Goal: Task Accomplishment & Management: Manage account settings

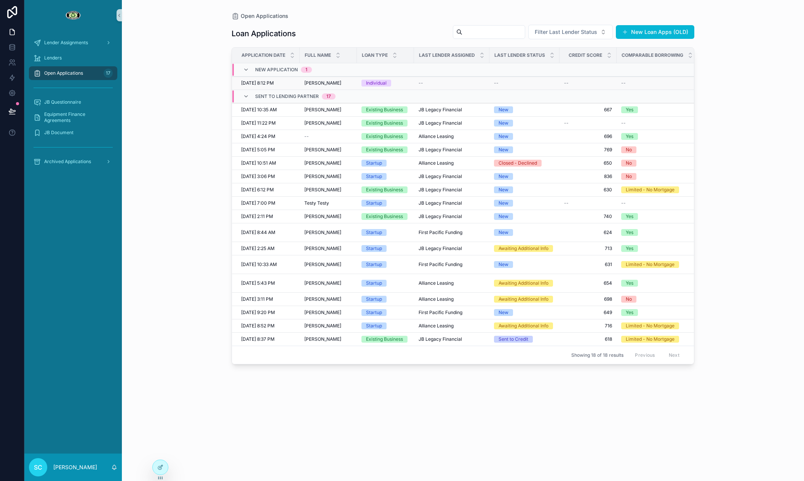
click at [370, 78] on td "Individual" at bounding box center [385, 83] width 57 height 13
click at [369, 85] on div "Individual" at bounding box center [376, 83] width 21 height 7
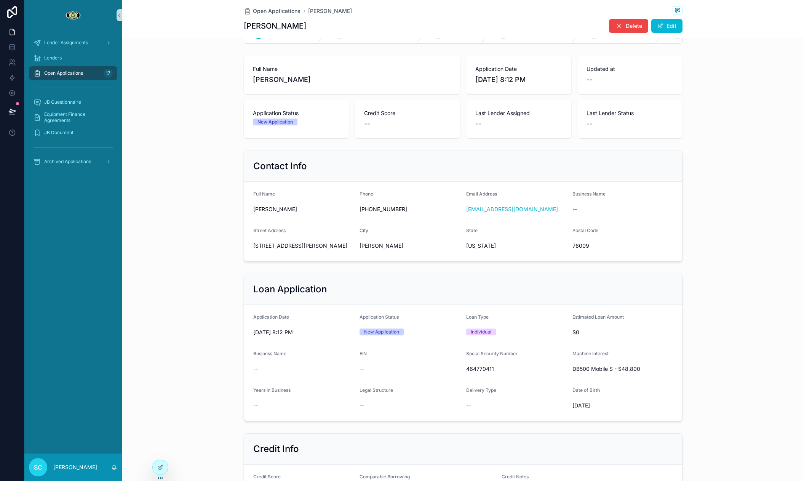
scroll to position [50, 0]
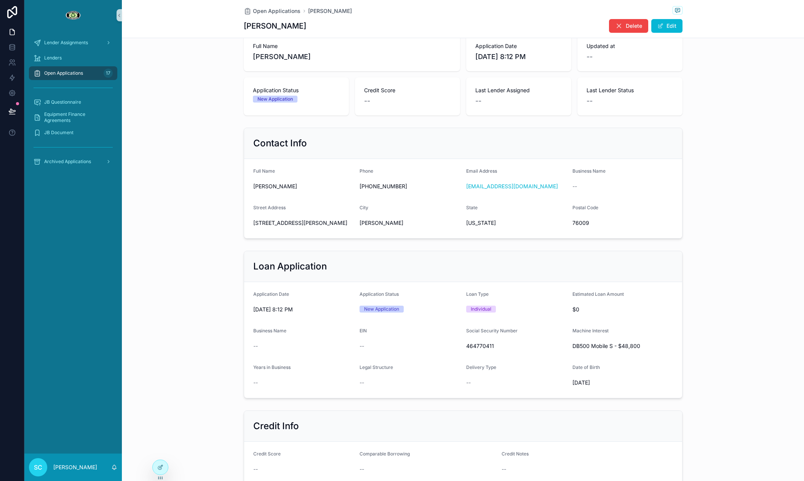
click at [278, 189] on span "[PERSON_NAME]" at bounding box center [303, 187] width 101 height 8
copy span "[PERSON_NAME]"
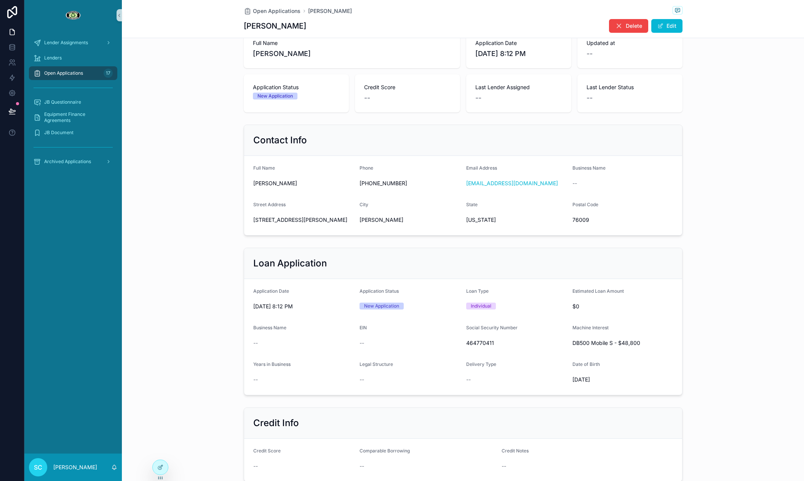
click at [479, 346] on span "464770411" at bounding box center [516, 343] width 101 height 8
copy span "464770411"
click at [295, 219] on span "[STREET_ADDRESS][PERSON_NAME]" at bounding box center [303, 221] width 101 height 8
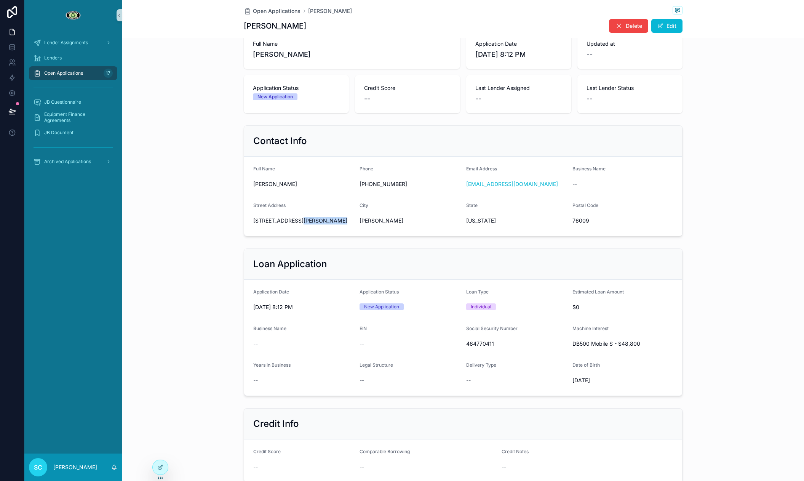
click at [295, 219] on span "[STREET_ADDRESS][PERSON_NAME]" at bounding box center [303, 221] width 101 height 8
copy span "[STREET_ADDRESS][PERSON_NAME]"
click at [583, 219] on span "76009" at bounding box center [623, 220] width 101 height 8
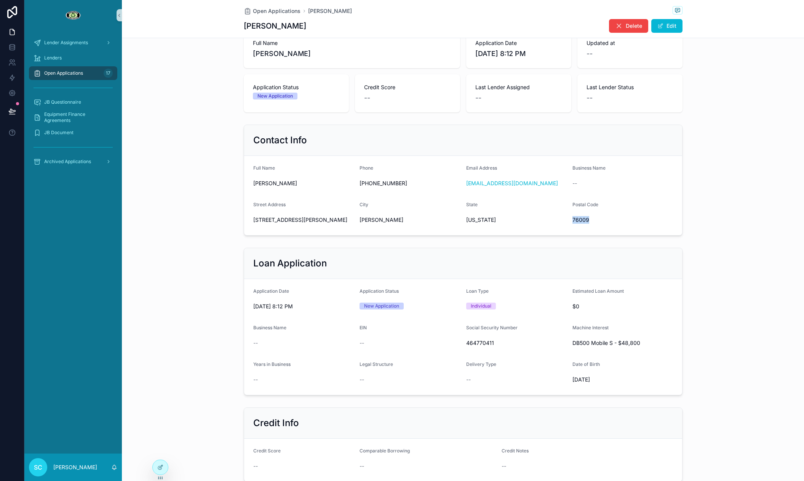
click at [583, 219] on span "76009" at bounding box center [623, 220] width 101 height 8
copy span "76009"
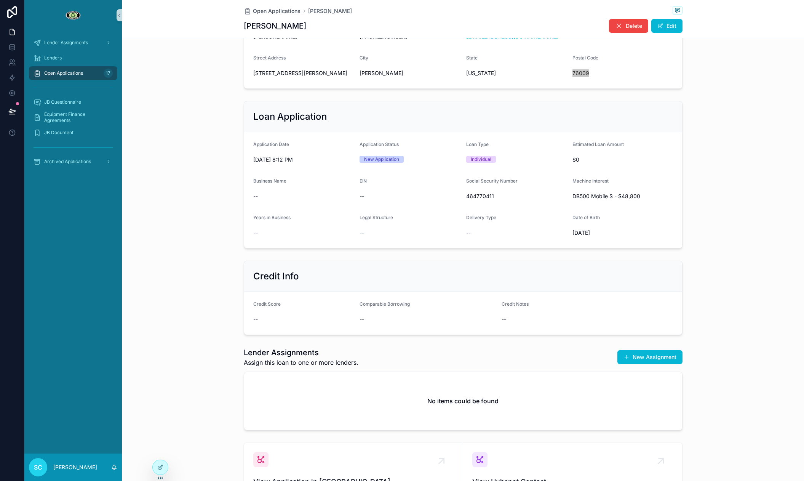
scroll to position [174, 0]
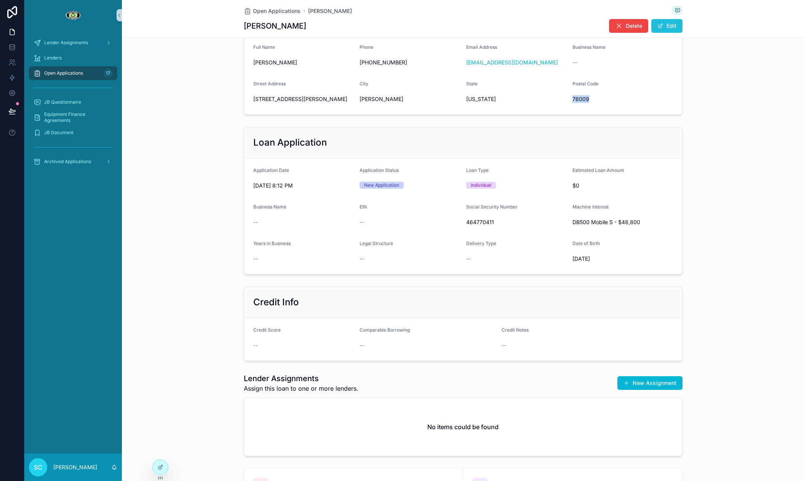
click at [678, 27] on button "Edit" at bounding box center [667, 26] width 31 height 14
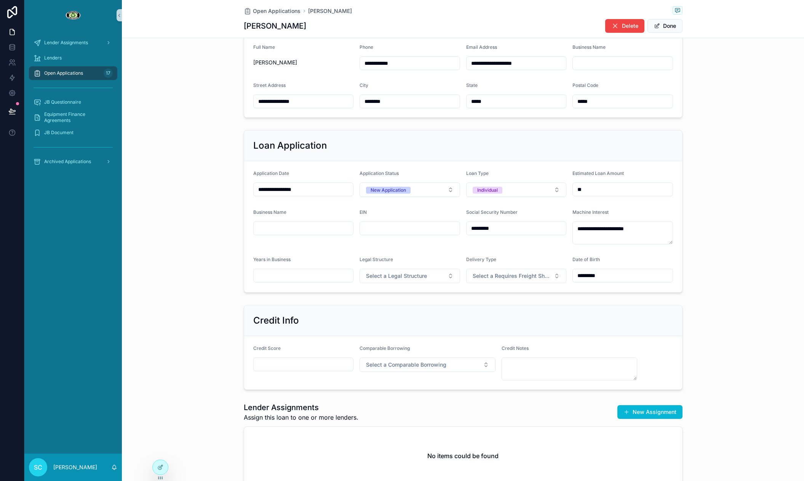
click at [287, 359] on input "scrollable content" at bounding box center [304, 364] width 100 height 11
paste input "***"
type input "***"
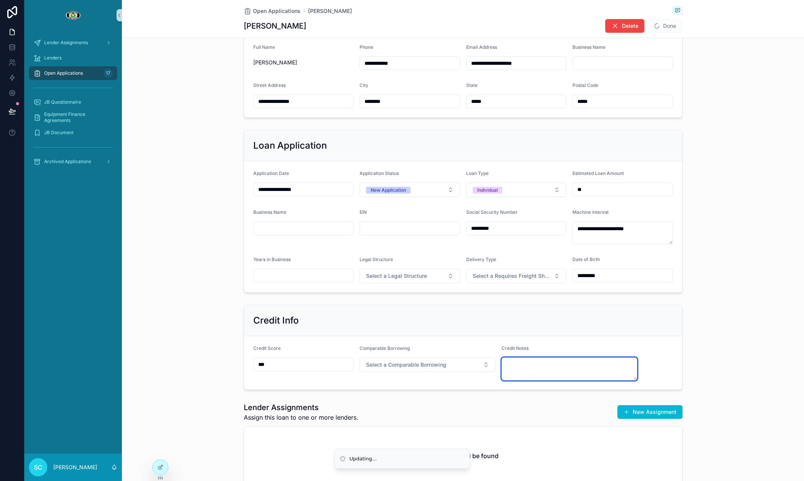
click at [575, 375] on textarea "scrollable content" at bounding box center [570, 368] width 136 height 23
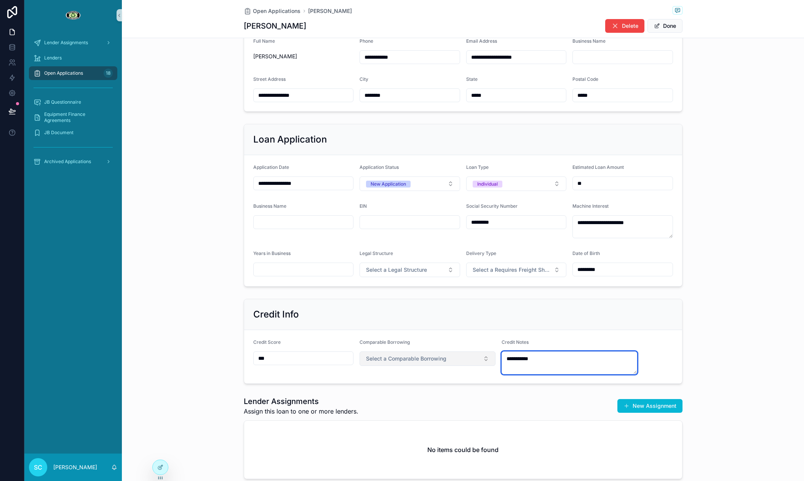
type textarea "**********"
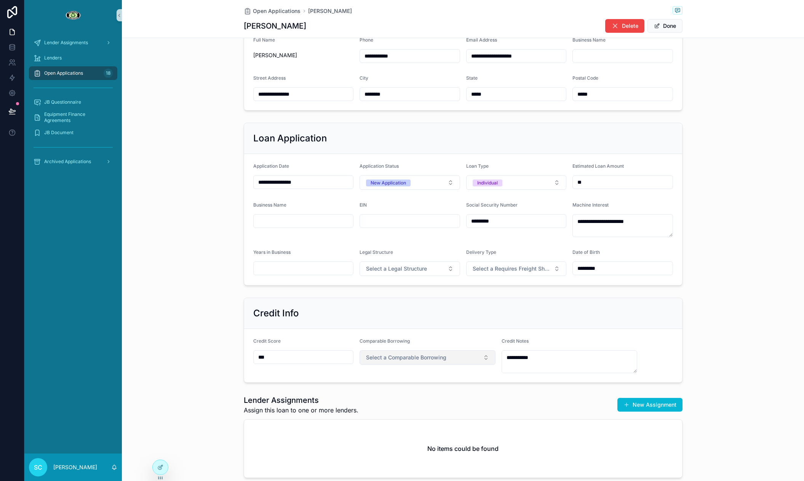
click at [419, 354] on span "Select a Comparable Borrowing" at bounding box center [406, 358] width 80 height 8
click at [391, 411] on div "No" at bounding box center [428, 410] width 132 height 11
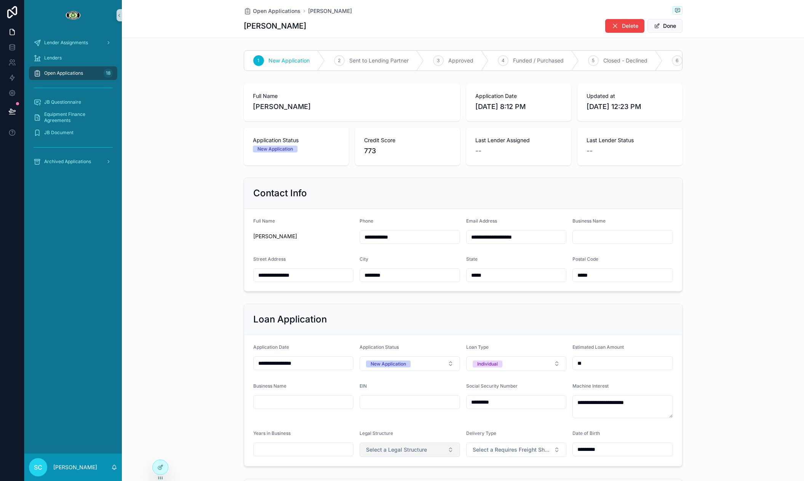
scroll to position [308, 0]
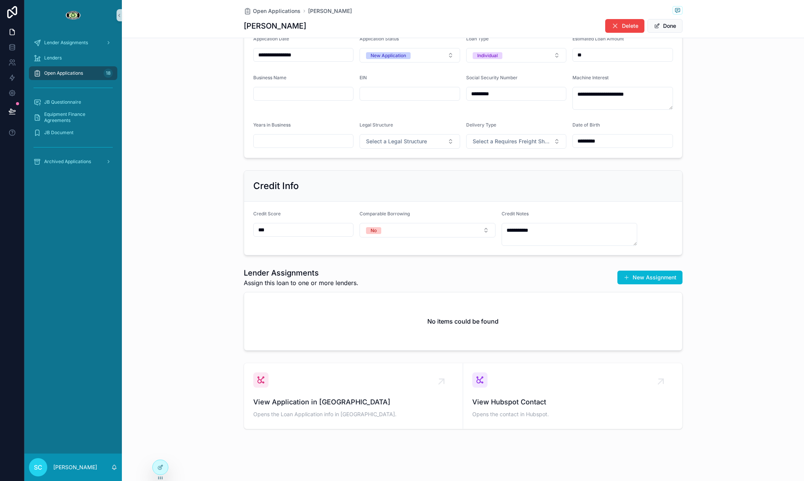
click at [638, 275] on button "New Assignment" at bounding box center [650, 278] width 65 height 14
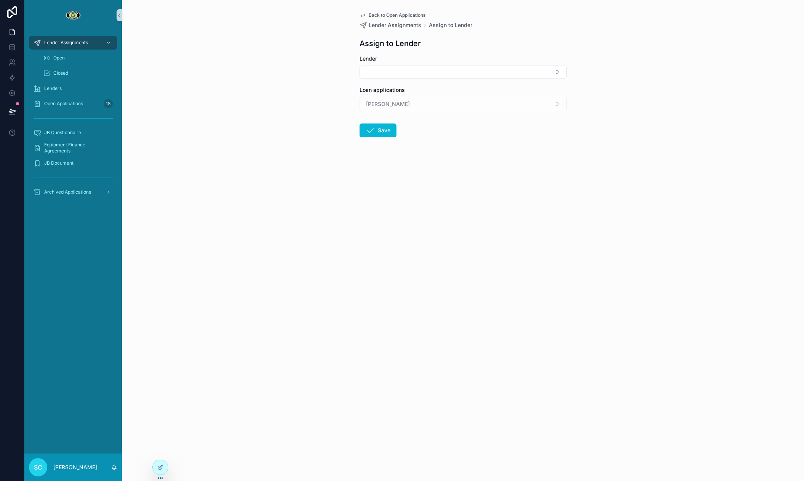
click at [398, 63] on div "Lender" at bounding box center [463, 67] width 207 height 24
click at [399, 72] on button "Select Button" at bounding box center [463, 72] width 207 height 13
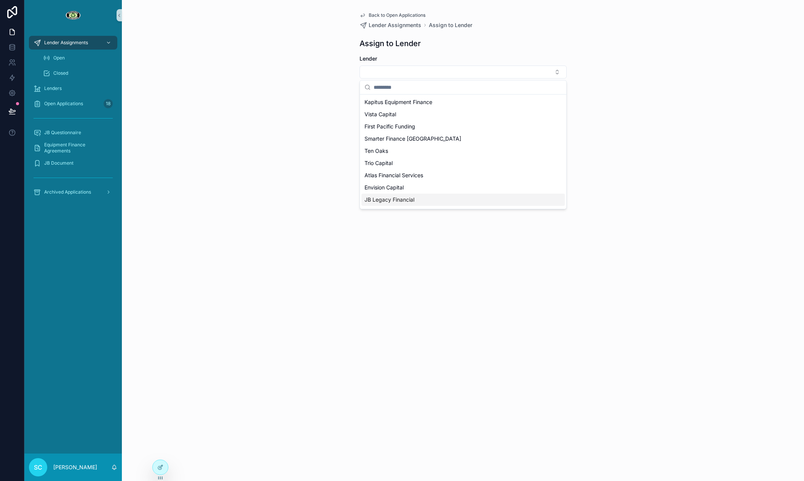
click at [413, 196] on span "JB Legacy Financial" at bounding box center [390, 200] width 50 height 8
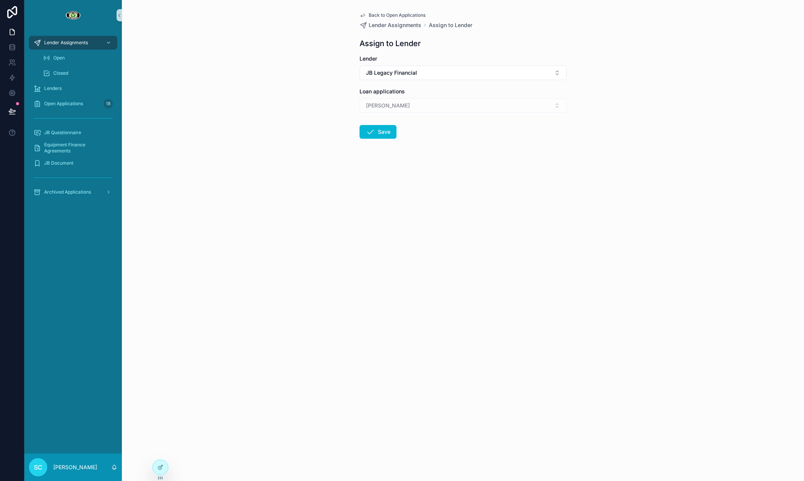
click at [373, 131] on icon "scrollable content" at bounding box center [370, 131] width 9 height 9
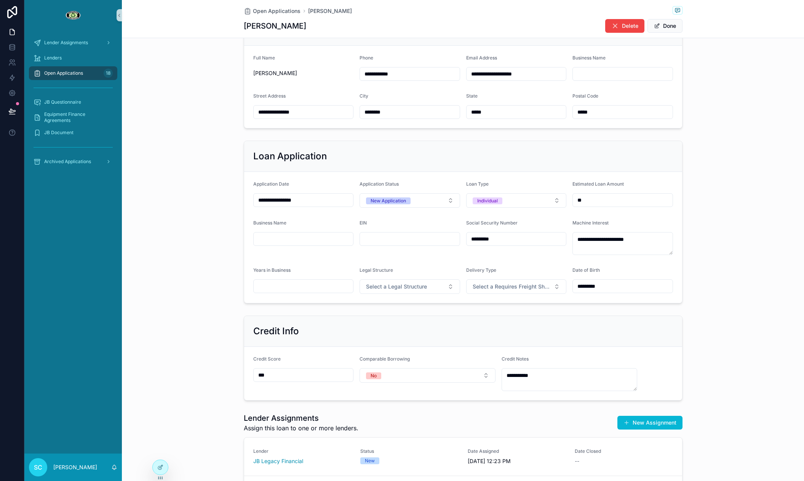
scroll to position [307, 0]
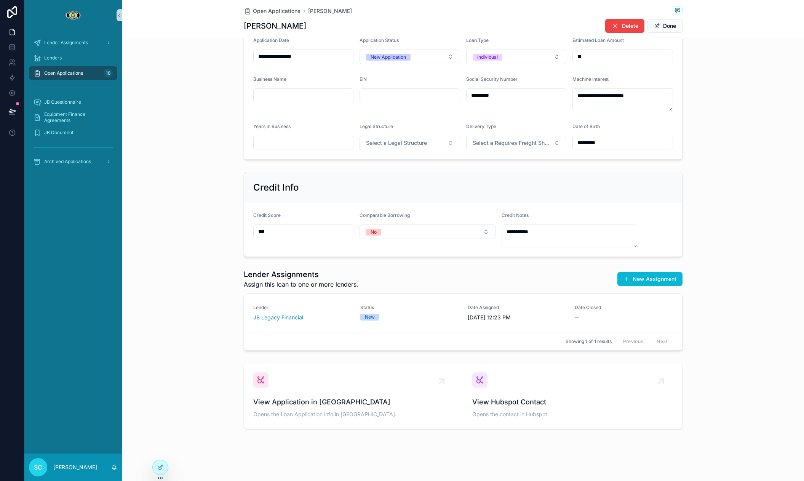
click at [393, 327] on link "Lender JB Legacy Financial Status New Date Assigned [DATE] 12:23 PM Date Closed…" at bounding box center [463, 313] width 438 height 38
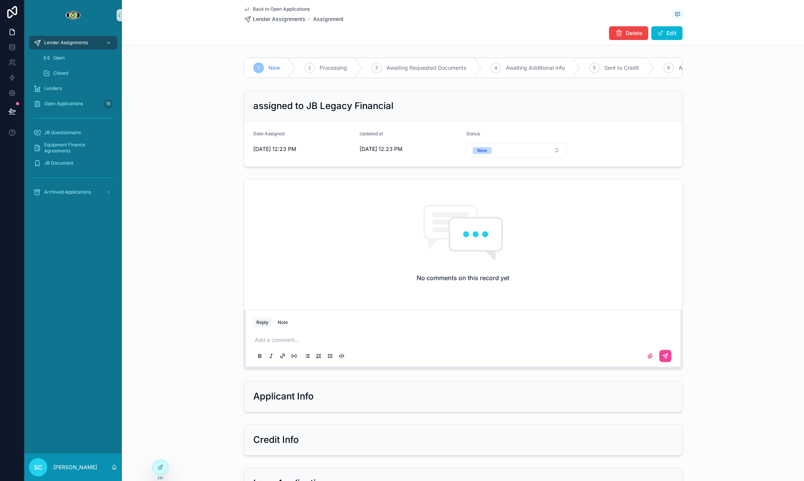
scroll to position [0, 0]
click at [253, 11] on span "Back to Open Applications" at bounding box center [281, 9] width 57 height 6
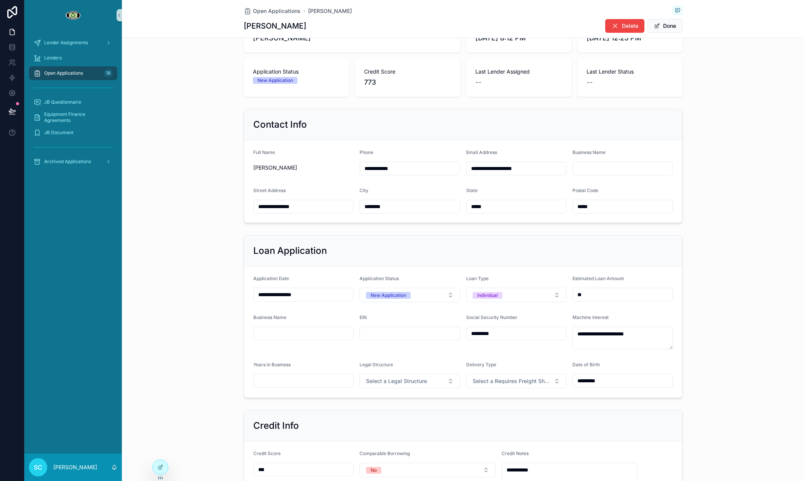
scroll to position [307, 0]
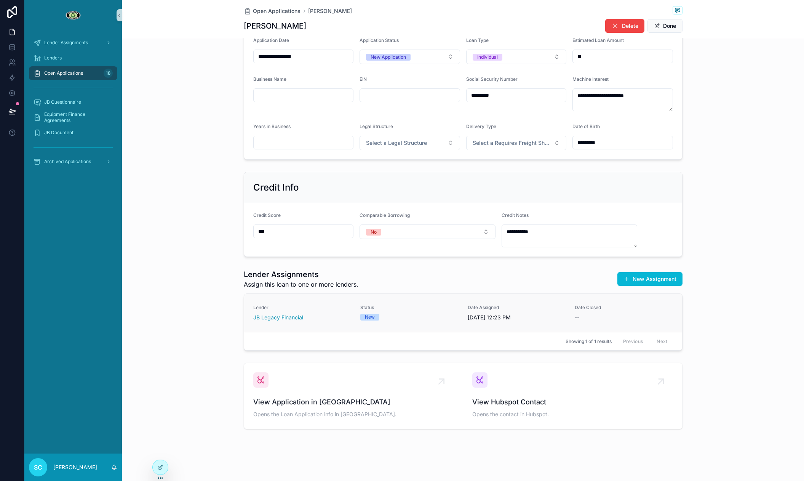
click at [376, 304] on span "Status" at bounding box center [409, 307] width 98 height 6
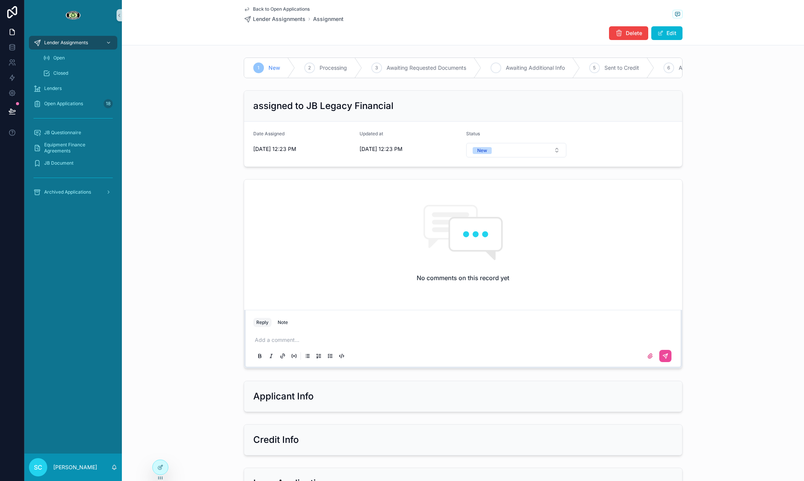
click at [497, 67] on icon "scrollable content" at bounding box center [496, 68] width 6 height 6
